Goal: Transaction & Acquisition: Book appointment/travel/reservation

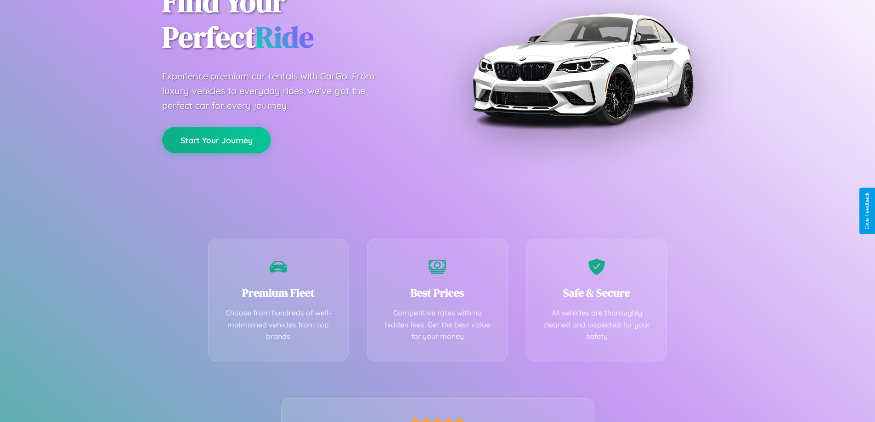
scroll to position [181, 0]
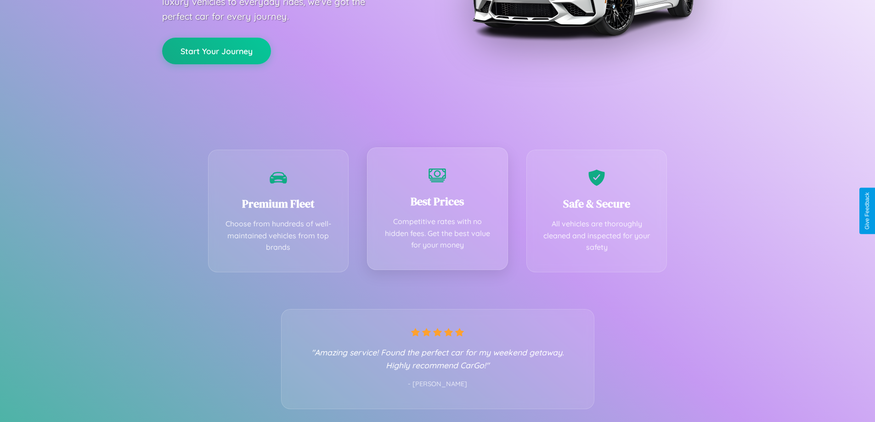
click at [437, 211] on div "Best Prices Competitive rates with no hidden fees. Get the best value for your …" at bounding box center [437, 208] width 141 height 123
click at [216, 50] on button "Start Your Journey" at bounding box center [216, 50] width 109 height 27
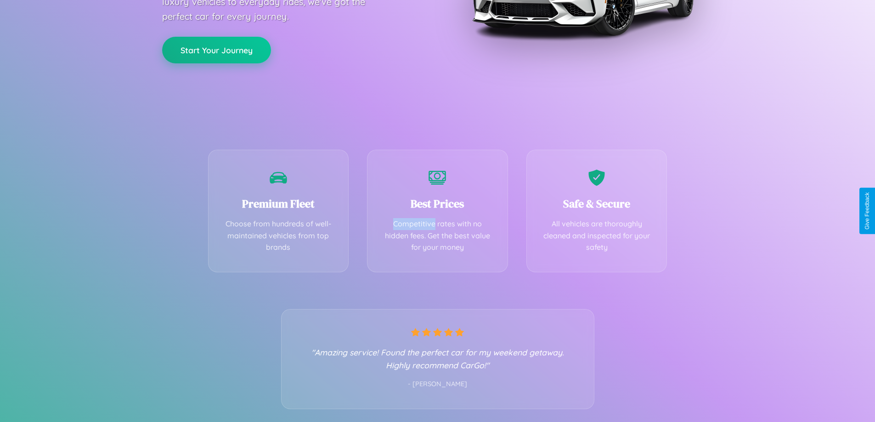
click at [216, 50] on button "Start Your Journey" at bounding box center [216, 50] width 109 height 27
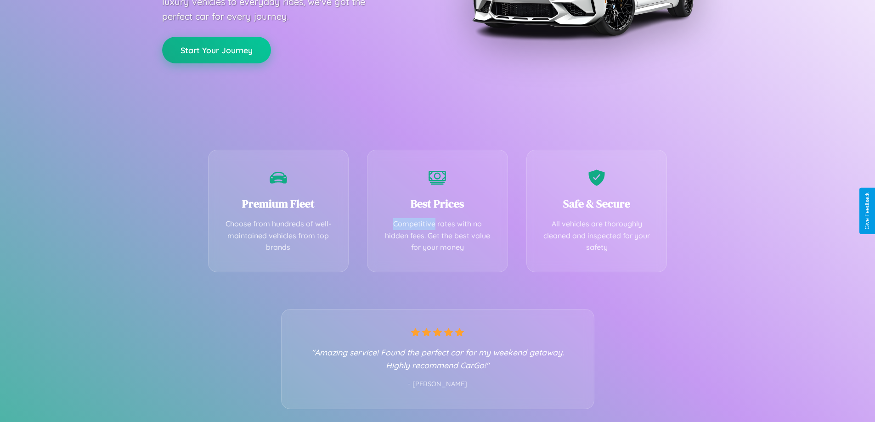
click at [216, 50] on button "Start Your Journey" at bounding box center [216, 50] width 109 height 27
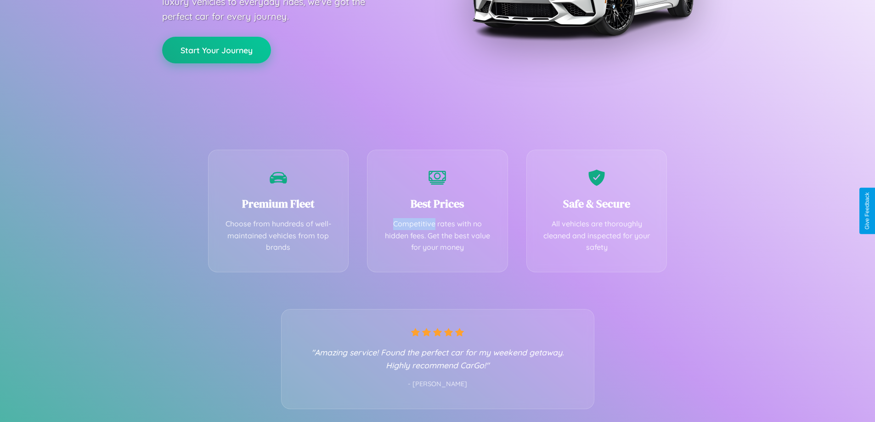
click at [216, 50] on button "Start Your Journey" at bounding box center [216, 50] width 109 height 27
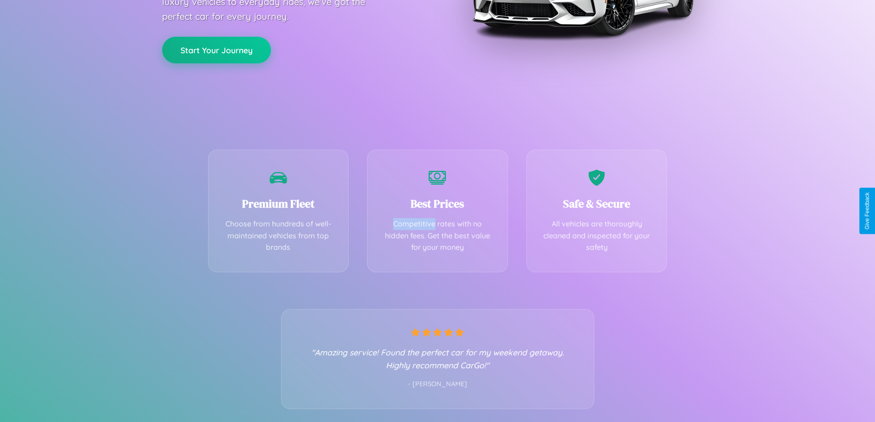
click at [216, 50] on button "Start Your Journey" at bounding box center [216, 50] width 109 height 27
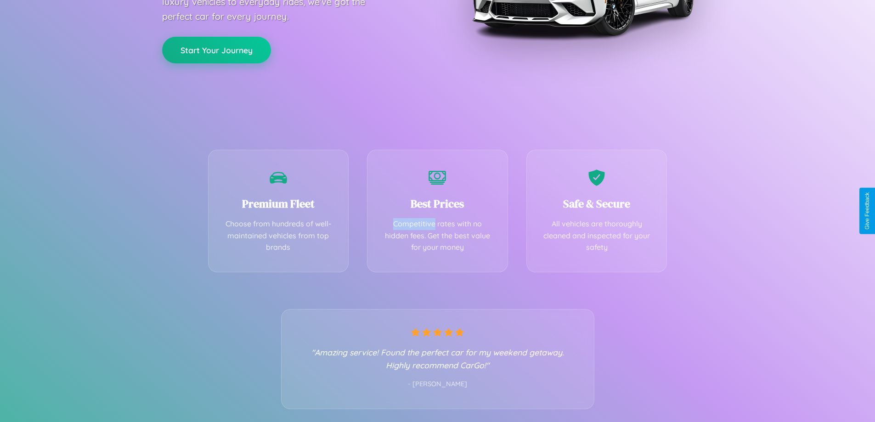
click at [216, 50] on button "Start Your Journey" at bounding box center [216, 50] width 109 height 27
